Goal: Information Seeking & Learning: Find specific fact

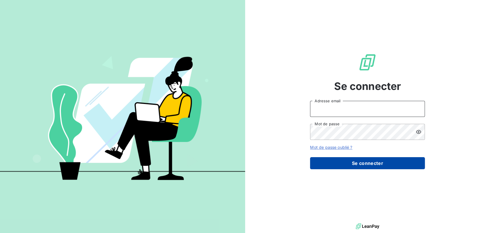
type input "[PERSON_NAME][EMAIL_ADDRESS][DOMAIN_NAME]"
click at [332, 161] on button "Se connecter" at bounding box center [367, 163] width 115 height 12
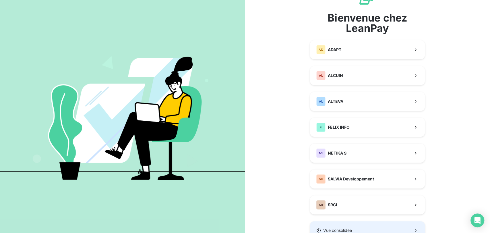
scroll to position [48, 0]
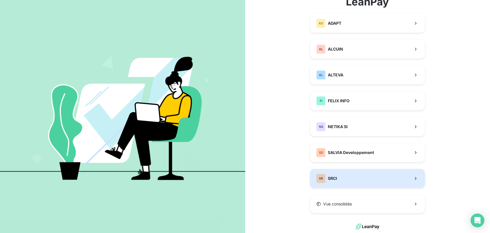
click at [331, 178] on span "SRCI" at bounding box center [332, 178] width 9 height 6
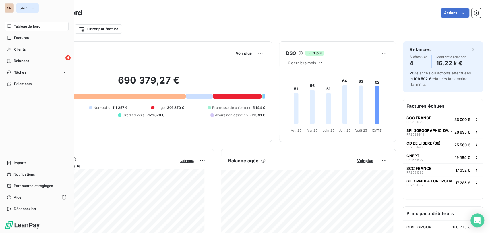
click at [38, 8] on button "SRCI" at bounding box center [27, 7] width 23 height 9
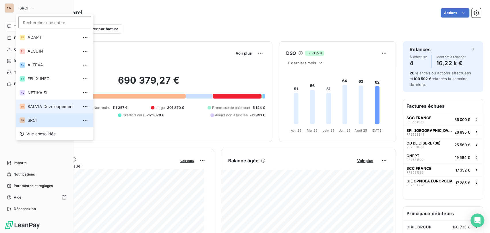
click at [43, 106] on span "SALVIA Developpement" at bounding box center [53, 106] width 51 height 6
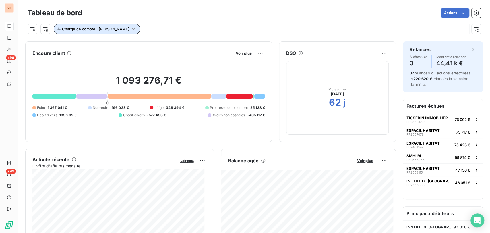
click at [130, 29] on icon "button" at bounding box center [133, 29] width 6 height 6
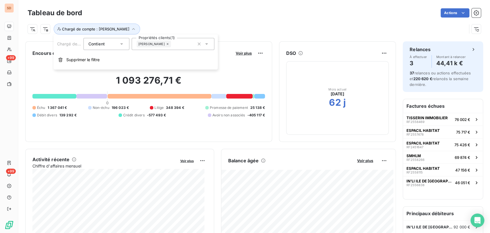
click at [205, 45] on icon at bounding box center [207, 44] width 6 height 6
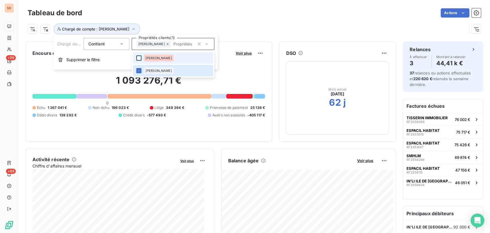
click at [139, 58] on div at bounding box center [138, 57] width 5 height 5
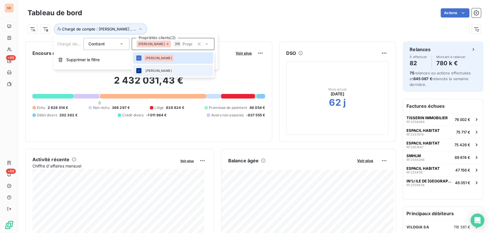
click at [139, 69] on icon at bounding box center [138, 70] width 3 height 3
click at [138, 72] on div at bounding box center [138, 70] width 5 height 5
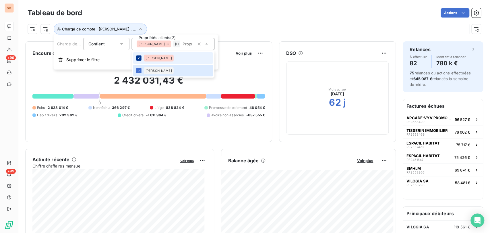
click at [140, 59] on icon at bounding box center [138, 57] width 3 height 3
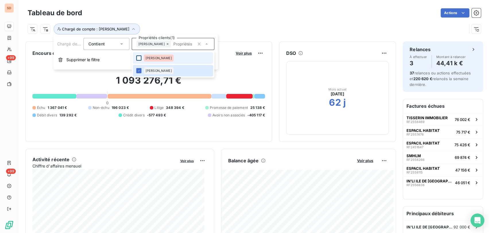
click at [251, 28] on div "Chargé de compte : [PERSON_NAME]" at bounding box center [247, 29] width 439 height 11
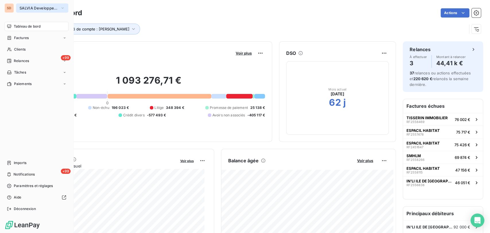
click at [64, 10] on icon "button" at bounding box center [62, 8] width 5 height 6
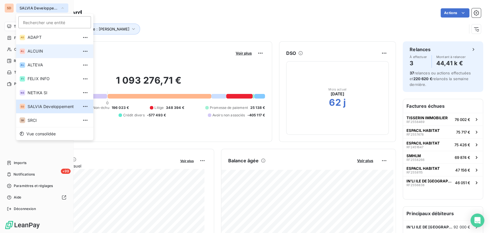
click at [39, 49] on span "ALCUIN" at bounding box center [53, 51] width 51 height 6
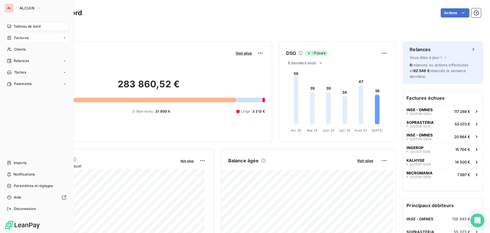
click at [23, 37] on span "Factures" at bounding box center [21, 37] width 15 height 5
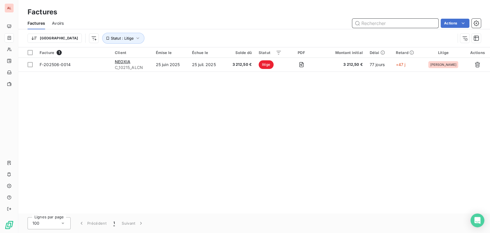
click at [371, 25] on input "text" at bounding box center [395, 23] width 86 height 9
paste input "F-202507-0017"
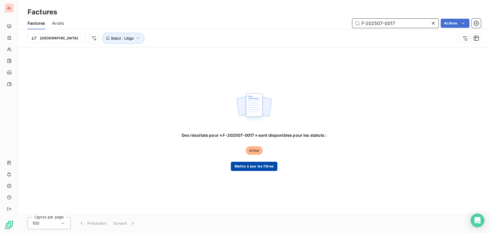
type input "F-202507-0017"
click at [249, 166] on button "Mettre à jour les filtres" at bounding box center [254, 165] width 46 height 9
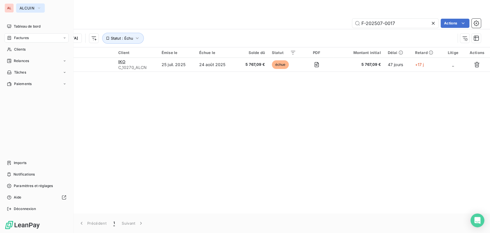
click at [40, 6] on icon "button" at bounding box center [39, 8] width 5 height 6
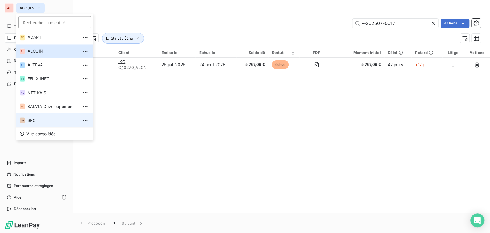
click at [45, 120] on span "SRCI" at bounding box center [53, 120] width 51 height 6
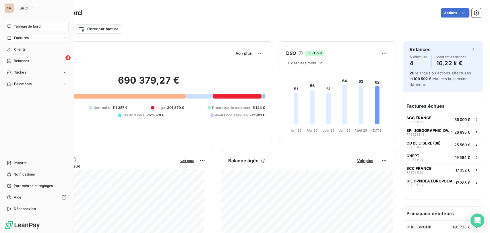
click at [23, 38] on span "Factures" at bounding box center [21, 37] width 15 height 5
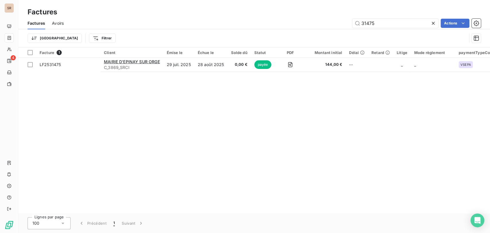
drag, startPoint x: 340, startPoint y: 22, endPoint x: 335, endPoint y: 22, distance: 4.9
click at [335, 22] on div "31475 Actions" at bounding box center [276, 23] width 410 height 9
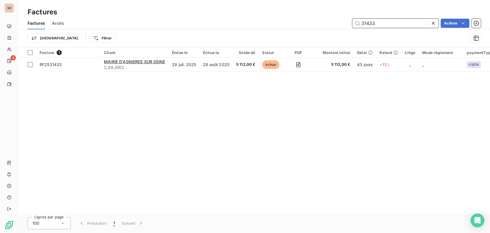
drag, startPoint x: 374, startPoint y: 24, endPoint x: 350, endPoint y: 25, distance: 23.6
click at [352, 25] on input "31433" at bounding box center [395, 23] width 86 height 9
type input "31714"
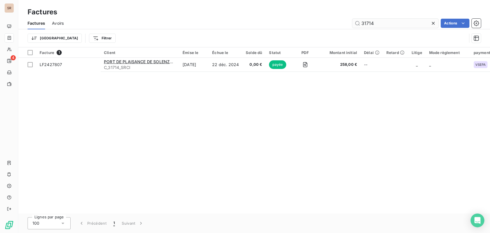
drag, startPoint x: 431, startPoint y: 22, endPoint x: 409, endPoint y: 23, distance: 21.8
click at [415, 23] on div "31714" at bounding box center [395, 23] width 86 height 9
click at [432, 23] on icon at bounding box center [432, 23] width 3 height 3
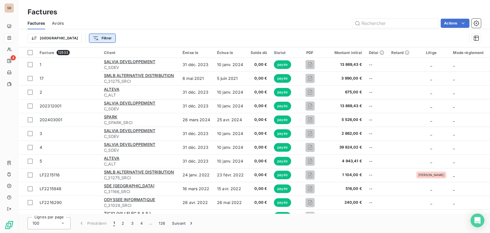
click at [74, 38] on html "SR 4 Factures Factures Avoirs Actions Trier Filtrer Facture 12533 Client Émise …" at bounding box center [245, 116] width 490 height 233
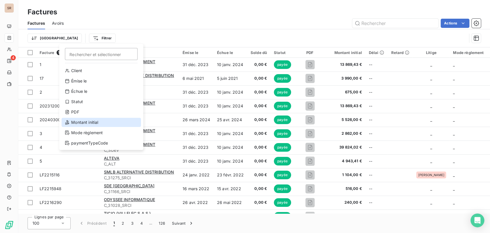
click at [94, 121] on div "Montant initial" at bounding box center [100, 122] width 79 height 9
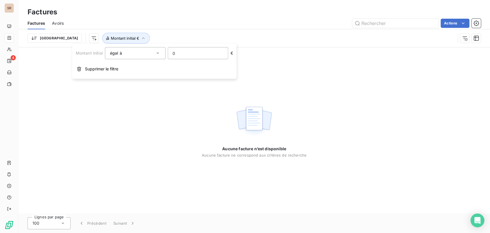
click at [178, 55] on input "0" at bounding box center [198, 52] width 60 height 11
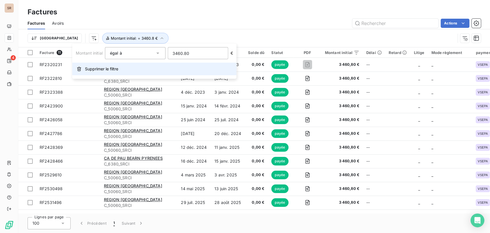
type input "3460.80"
click at [98, 68] on span "Supprimer le filtre" at bounding box center [101, 69] width 33 height 6
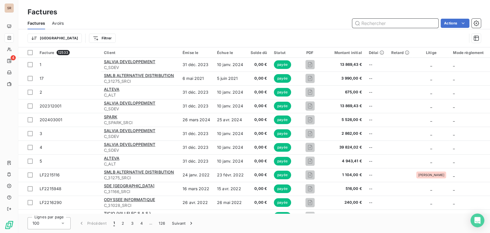
click at [398, 22] on input "text" at bounding box center [395, 23] width 86 height 9
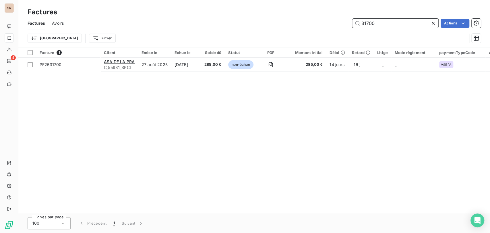
click at [379, 23] on input "31700" at bounding box center [395, 23] width 86 height 9
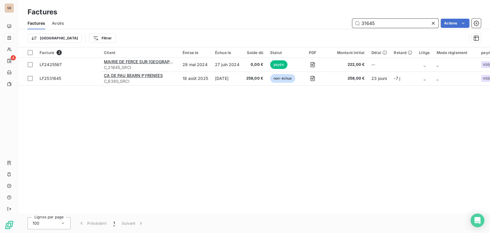
click at [382, 22] on input "31645" at bounding box center [395, 23] width 86 height 9
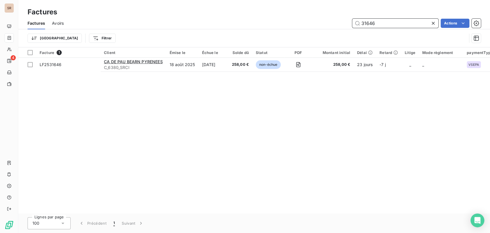
type input "31646"
drag, startPoint x: 232, startPoint y: 15, endPoint x: 228, endPoint y: 15, distance: 4.3
click at [232, 15] on div "Factures" at bounding box center [253, 12] width 471 height 10
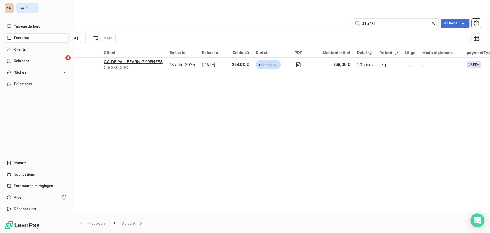
click at [32, 7] on icon "button" at bounding box center [33, 8] width 5 height 6
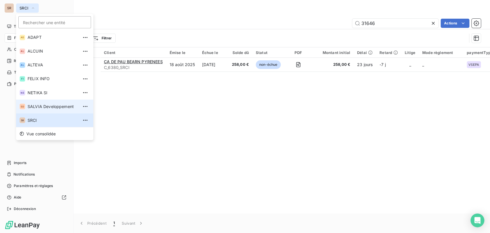
click at [38, 105] on span "SALVIA Developpement" at bounding box center [53, 106] width 51 height 6
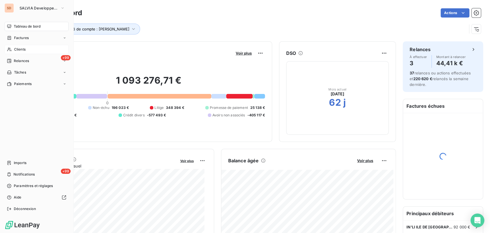
click at [17, 47] on span "Clients" at bounding box center [19, 49] width 11 height 5
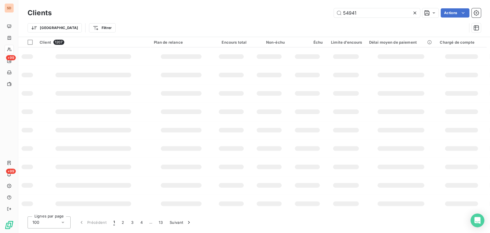
type input "54941"
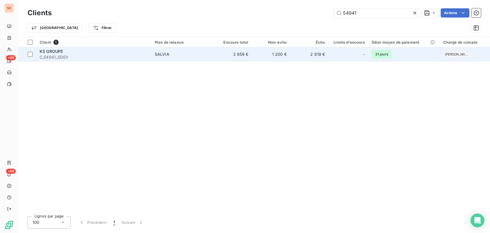
click at [52, 55] on span "C_54941_SDEV" at bounding box center [94, 57] width 108 height 6
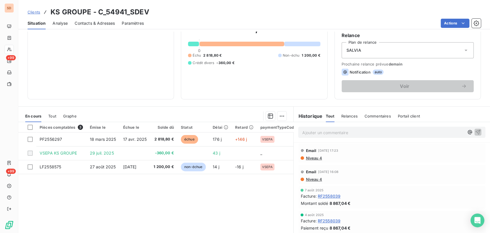
scroll to position [70, 0]
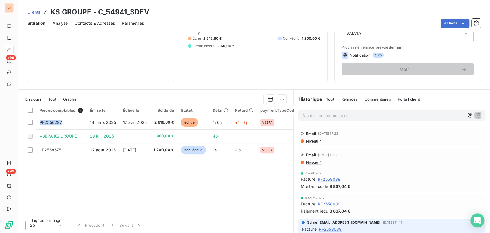
click at [46, 113] on table "Pièces comptables 3 Émise le Échue le Solde dû Statut Délai Retard paymentTypeC…" at bounding box center [158, 131] width 281 height 52
click at [219, 193] on div "Pièces comptables 3 Émise le Échue le Solde dû Statut Délai Retard paymentTypeC…" at bounding box center [155, 160] width 275 height 110
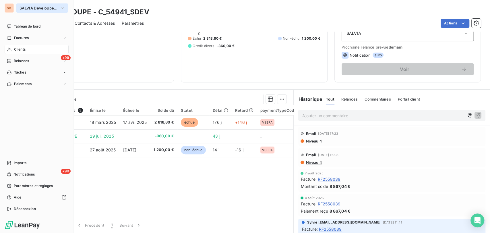
click at [65, 9] on button "SALVIA Developpement" at bounding box center [42, 7] width 52 height 9
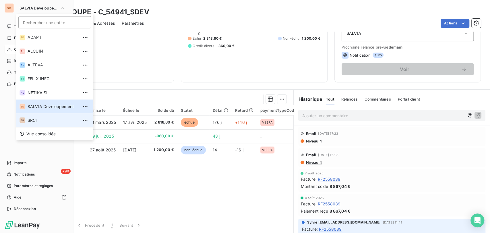
click at [44, 120] on span "SRCI" at bounding box center [53, 120] width 51 height 6
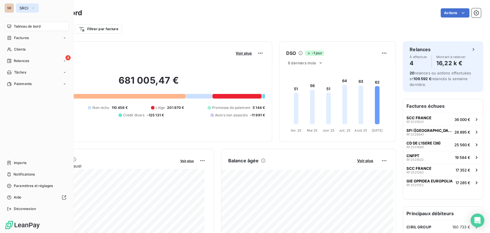
click at [29, 8] on button "SRCI" at bounding box center [27, 7] width 23 height 9
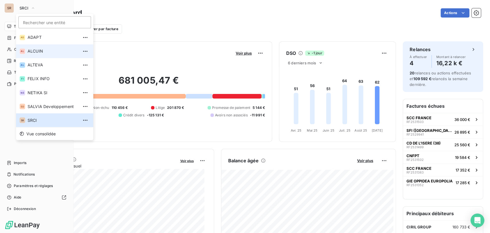
click at [36, 50] on span "ALCUIN" at bounding box center [53, 51] width 51 height 6
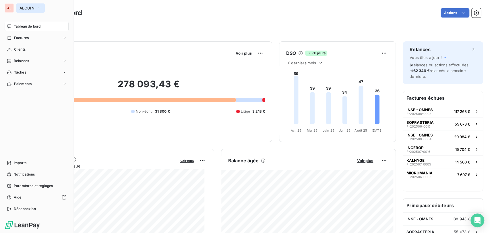
click at [40, 6] on icon "button" at bounding box center [39, 8] width 5 height 6
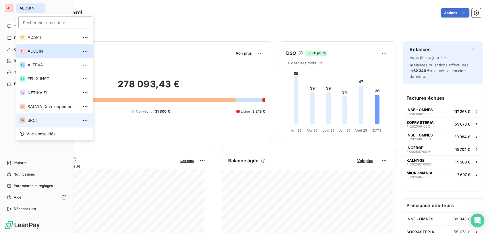
click at [34, 121] on span "SRCI" at bounding box center [53, 120] width 51 height 6
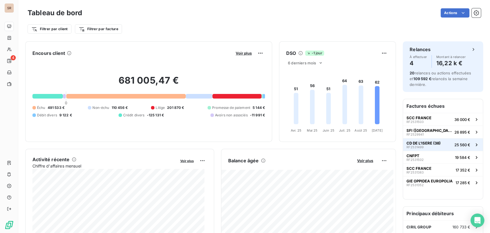
click at [418, 145] on span "CD DE L'ISERE (38)" at bounding box center [423, 143] width 34 height 5
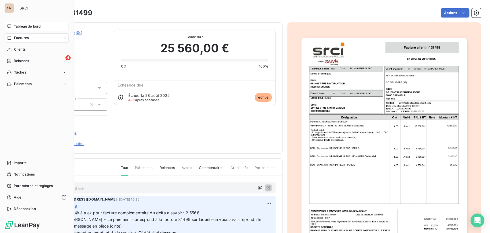
drag, startPoint x: 22, startPoint y: 22, endPoint x: 36, endPoint y: 28, distance: 15.0
click at [22, 22] on div "Tableau de bord" at bounding box center [37, 26] width 64 height 9
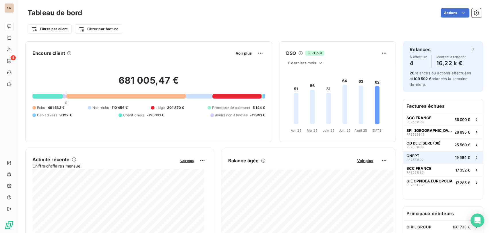
click at [408, 158] on span "RF2531502" at bounding box center [414, 159] width 17 height 3
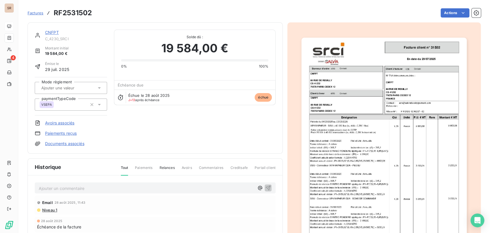
click at [48, 30] on link "CNFPT" at bounding box center [52, 32] width 14 height 5
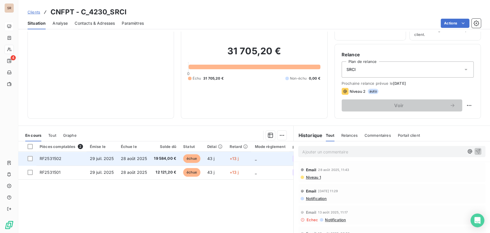
scroll to position [64, 0]
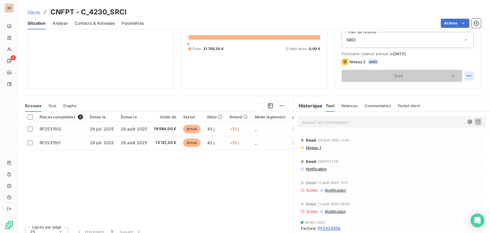
click at [462, 75] on html "SR 4 Clients CNFPT - C_4230_SRCI Situation Analyse Contacts & Adresses Paramètr…" at bounding box center [245, 116] width 490 height 233
click at [430, 88] on div "Replanifier cette action" at bounding box center [439, 88] width 51 height 9
select select "8"
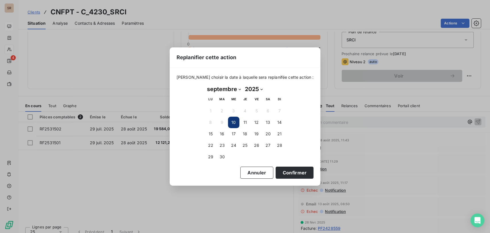
click at [232, 124] on button "10" at bounding box center [233, 121] width 11 height 11
click at [283, 174] on button "Confirmer" at bounding box center [294, 172] width 38 height 12
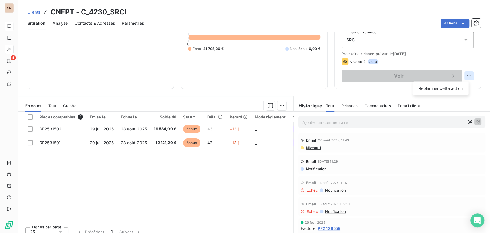
click at [461, 75] on html "SR 4 Clients CNFPT - C_4230_SRCI Situation Analyse Contacts & Adresses Paramètr…" at bounding box center [245, 116] width 490 height 233
click at [436, 89] on div "Replanifier cette action" at bounding box center [439, 88] width 51 height 9
select select "8"
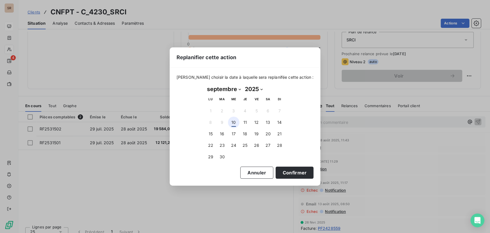
click at [235, 121] on button "10" at bounding box center [233, 121] width 11 height 11
click at [284, 168] on button "Confirmer" at bounding box center [294, 172] width 38 height 12
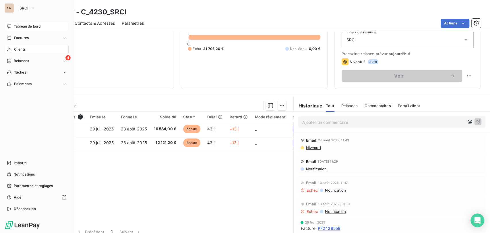
click at [27, 25] on span "Tableau de bord" at bounding box center [27, 26] width 27 height 5
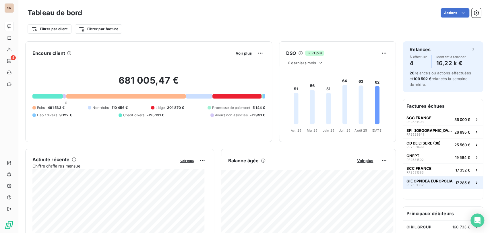
click at [419, 181] on span "GIE OPPIDEA EUROPOLIA" at bounding box center [429, 180] width 46 height 5
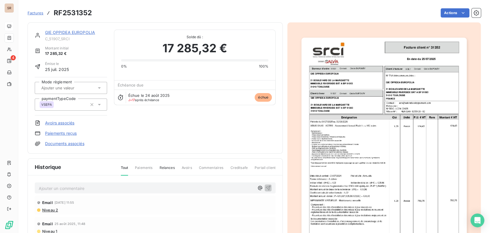
click at [63, 33] on link "GIE OPPIDEA EUROPOLIA" at bounding box center [70, 32] width 50 height 5
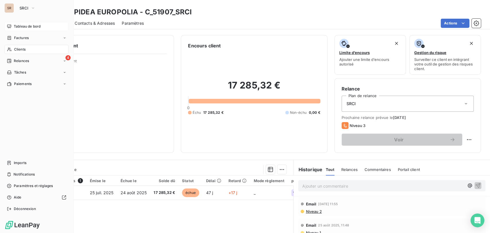
click at [13, 25] on div "Tableau de bord" at bounding box center [37, 26] width 64 height 9
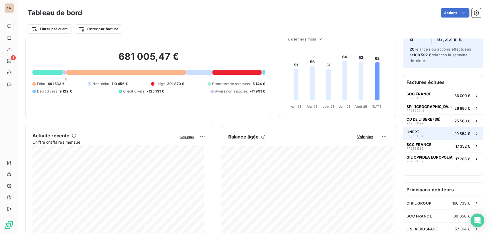
scroll to position [64, 0]
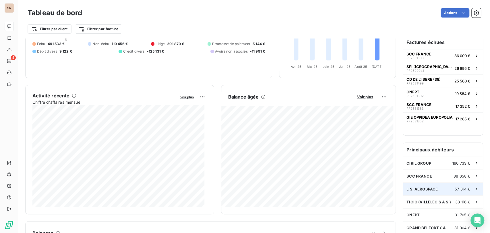
click at [419, 187] on span "LISI AEROSPACE" at bounding box center [421, 188] width 31 height 5
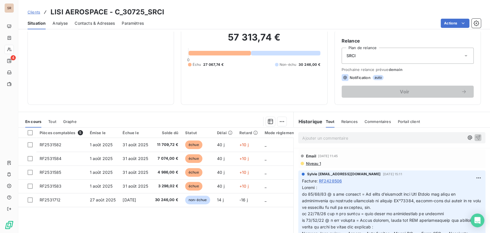
scroll to position [38, 0]
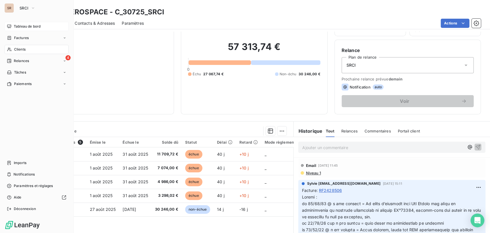
click at [33, 25] on span "Tableau de bord" at bounding box center [27, 26] width 27 height 5
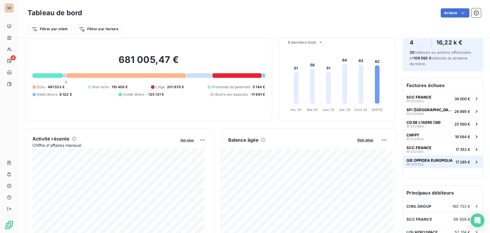
scroll to position [64, 0]
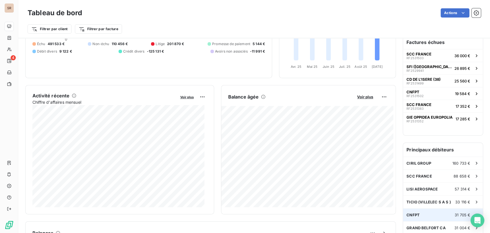
click at [412, 215] on span "CNFPT" at bounding box center [412, 214] width 13 height 5
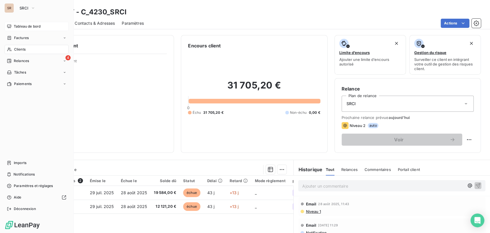
click at [22, 26] on span "Tableau de bord" at bounding box center [27, 26] width 27 height 5
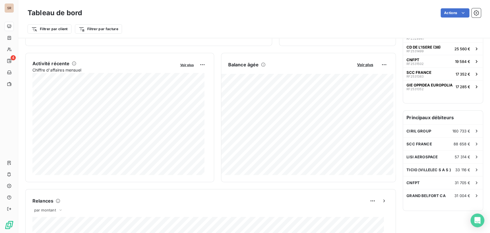
scroll to position [128, 0]
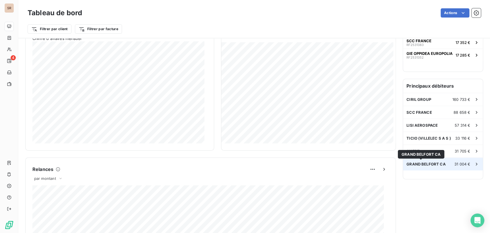
click at [422, 165] on span "GRAND BELFORT CA" at bounding box center [425, 163] width 39 height 5
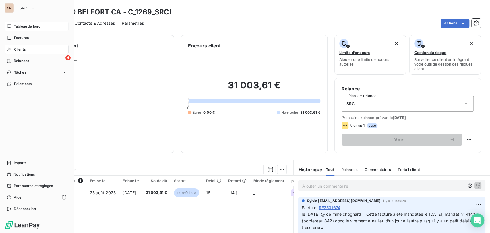
click at [26, 28] on span "Tableau de bord" at bounding box center [27, 26] width 27 height 5
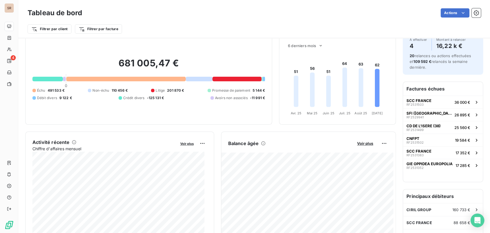
scroll to position [64, 0]
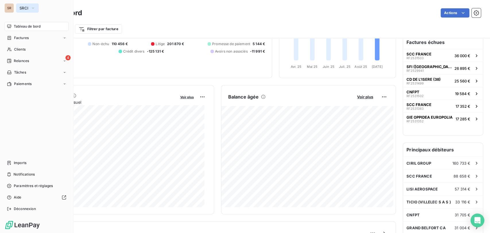
click at [34, 8] on icon "button" at bounding box center [33, 8] width 5 height 6
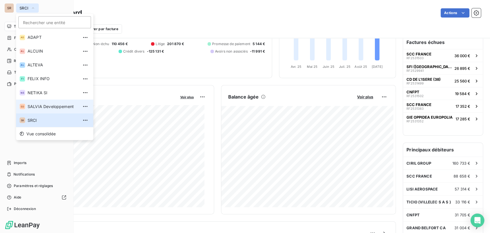
click at [40, 107] on span "SALVIA Developpement" at bounding box center [53, 106] width 51 height 6
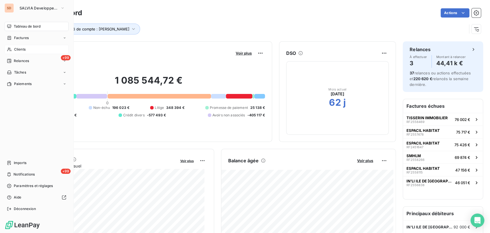
click at [22, 50] on span "Clients" at bounding box center [19, 49] width 11 height 5
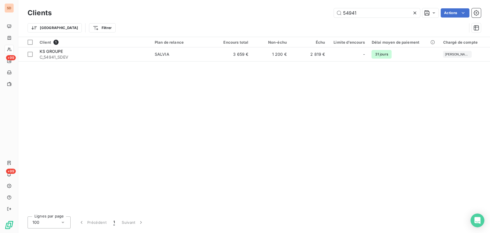
drag, startPoint x: 363, startPoint y: 13, endPoint x: 278, endPoint y: 3, distance: 85.1
click at [281, 9] on div "54941 Actions" at bounding box center [270, 12] width 422 height 9
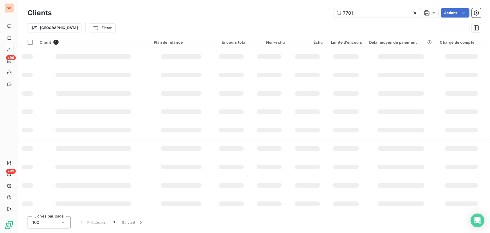
type input "7701"
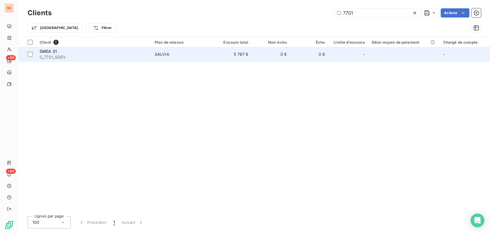
click at [56, 54] on span "C_7701_SDEV" at bounding box center [94, 57] width 108 height 6
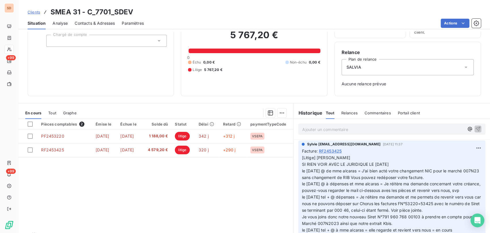
scroll to position [38, 0]
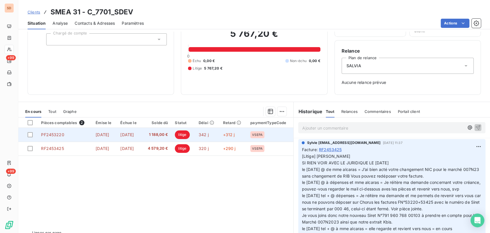
click at [57, 133] on span "PF2453220" at bounding box center [52, 134] width 23 height 5
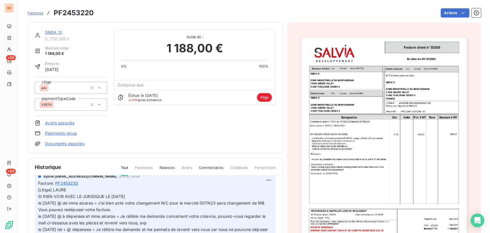
scroll to position [32, 0]
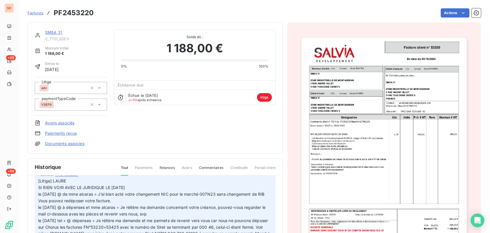
click at [51, 31] on link "SMEA 31" at bounding box center [53, 32] width 17 height 5
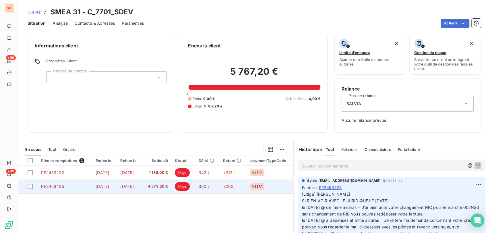
click at [62, 187] on span "RF2453425" at bounding box center [52, 186] width 23 height 5
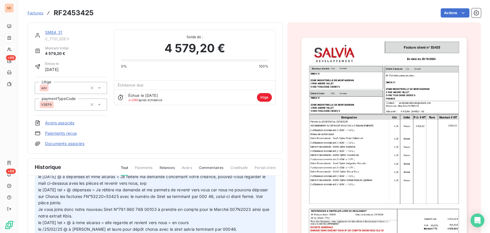
scroll to position [64, 0]
click at [50, 33] on link "SMEA 31" at bounding box center [53, 32] width 17 height 5
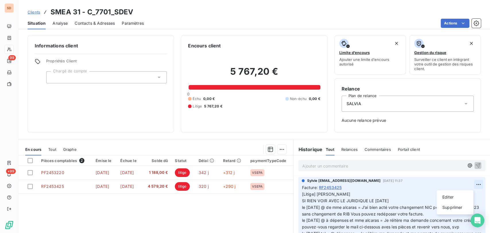
click at [467, 183] on html "SD 99 +99 Clients SMEA 31 - C_7701_SDEV Situation Analyse Contacts & Adresses P…" at bounding box center [245, 116] width 490 height 233
click at [445, 199] on div "Editer" at bounding box center [455, 196] width 32 height 9
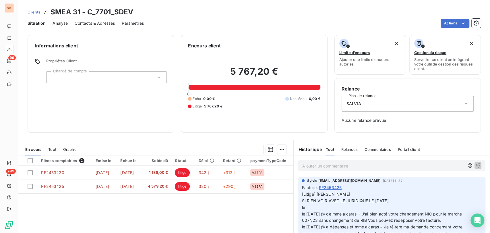
drag, startPoint x: 417, startPoint y: 207, endPoint x: 295, endPoint y: 208, distance: 121.3
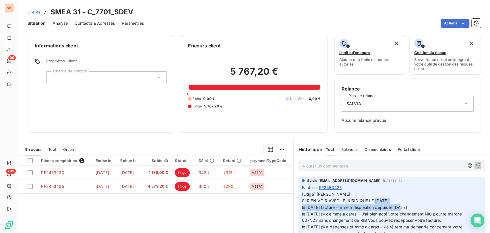
copy span "le [DATE] facture = mise à disposition depuis le [DATE]"
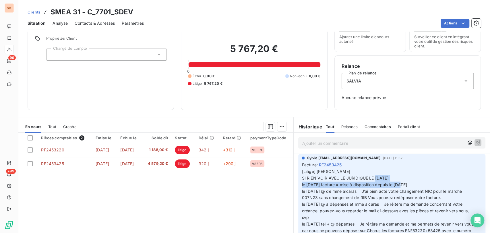
scroll to position [29, 0]
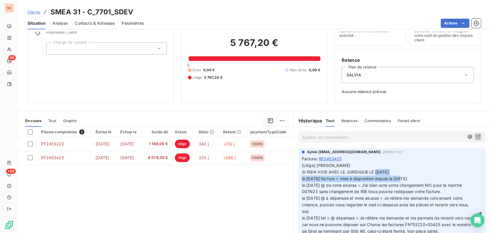
click at [476, 217] on icon "button" at bounding box center [479, 214] width 6 height 6
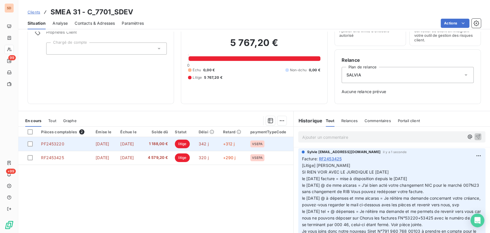
click at [51, 146] on td "PF2453220" at bounding box center [65, 144] width 54 height 14
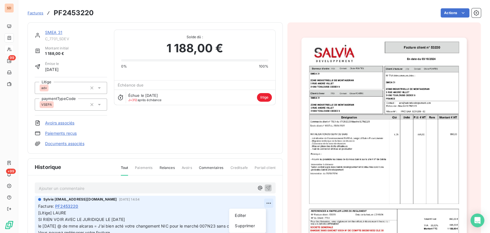
click at [260, 201] on html "SD 99 +99 Factures PF2453220 Actions SMEA 31 C_7701_SDEV Montant initial 1 188,…" at bounding box center [245, 116] width 490 height 233
click at [246, 214] on div "Editer" at bounding box center [247, 215] width 32 height 9
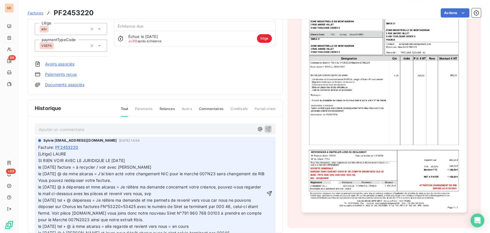
scroll to position [68, 0]
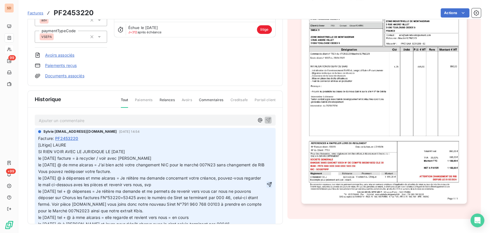
click at [266, 183] on icon "button" at bounding box center [269, 184] width 6 height 6
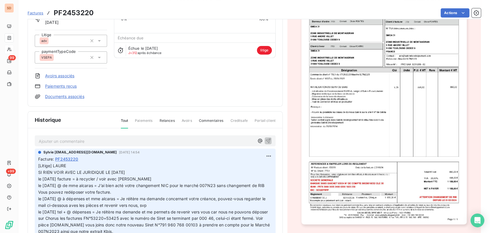
scroll to position [36, 0]
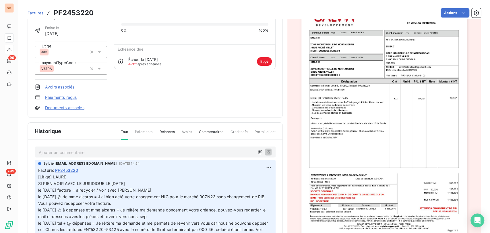
click at [99, 49] on icon at bounding box center [99, 52] width 6 height 6
